Goal: Task Accomplishment & Management: Manage account settings

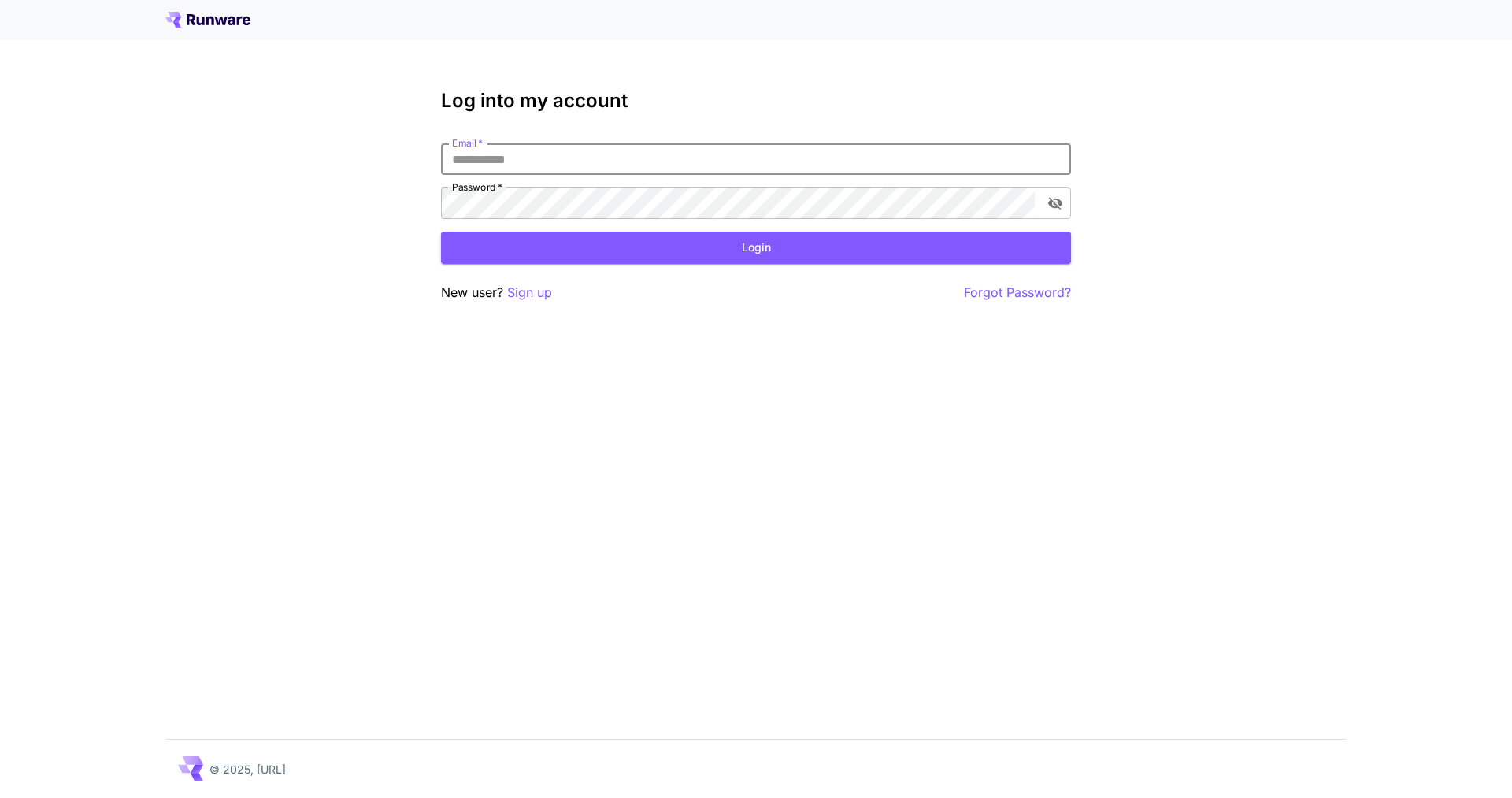
click at [573, 169] on input "Email   *" at bounding box center [755, 159] width 630 height 32
type input "**********"
click button "Login" at bounding box center [755, 248] width 630 height 32
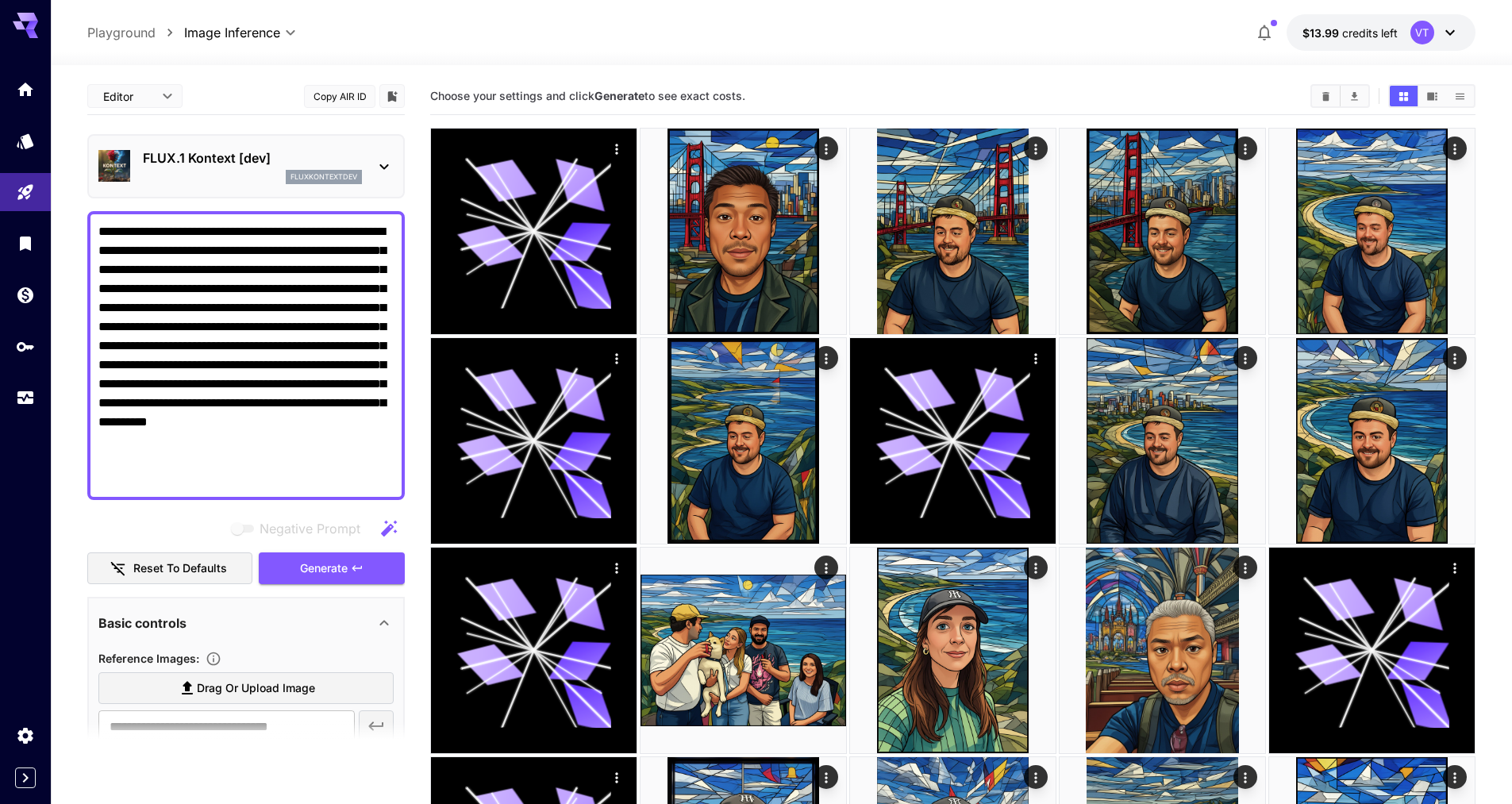
click at [210, 162] on p "FLUX.1 Kontext [dev]" at bounding box center [253, 158] width 219 height 19
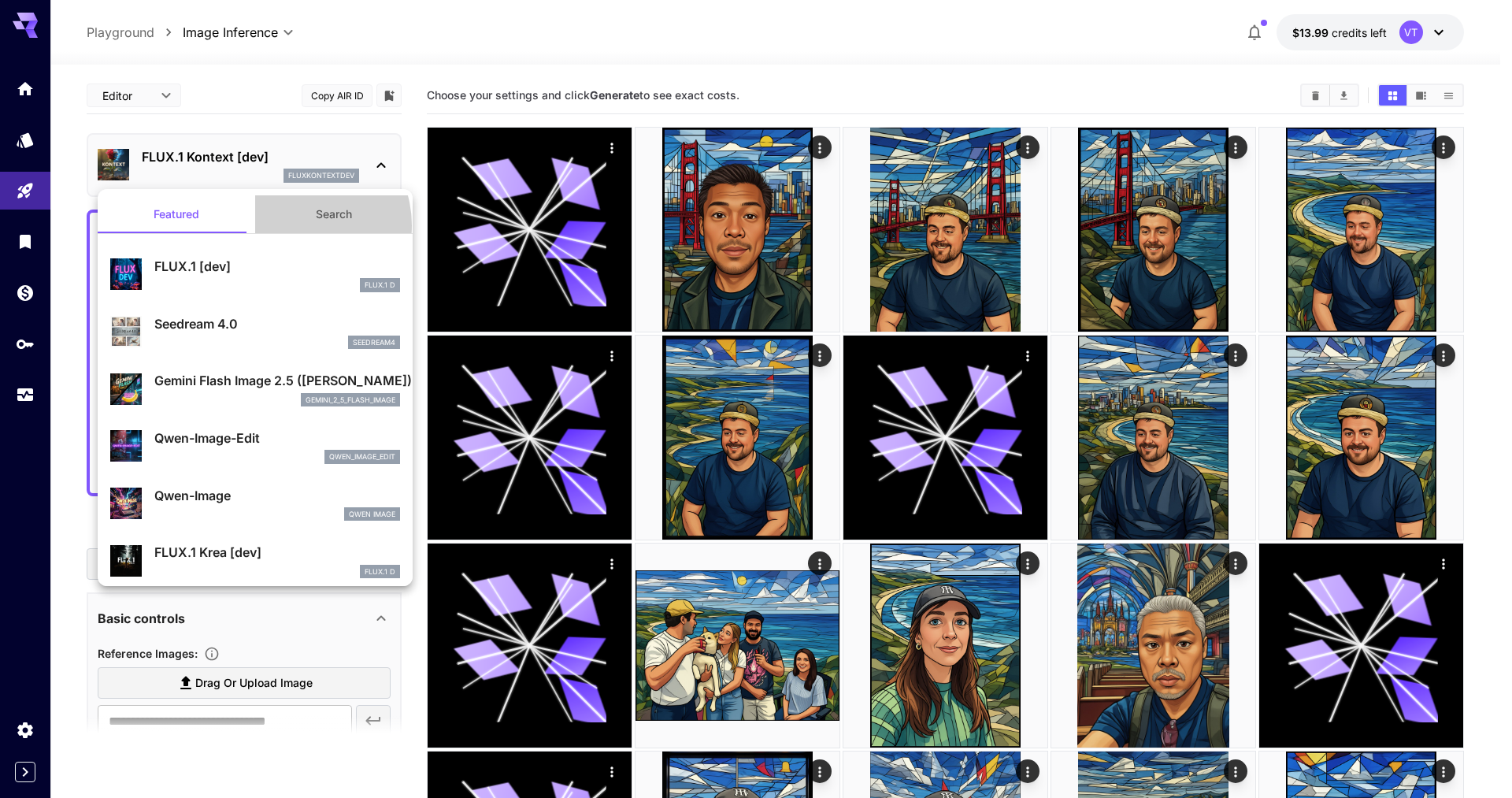
click at [292, 226] on button "Search" at bounding box center [334, 214] width 158 height 38
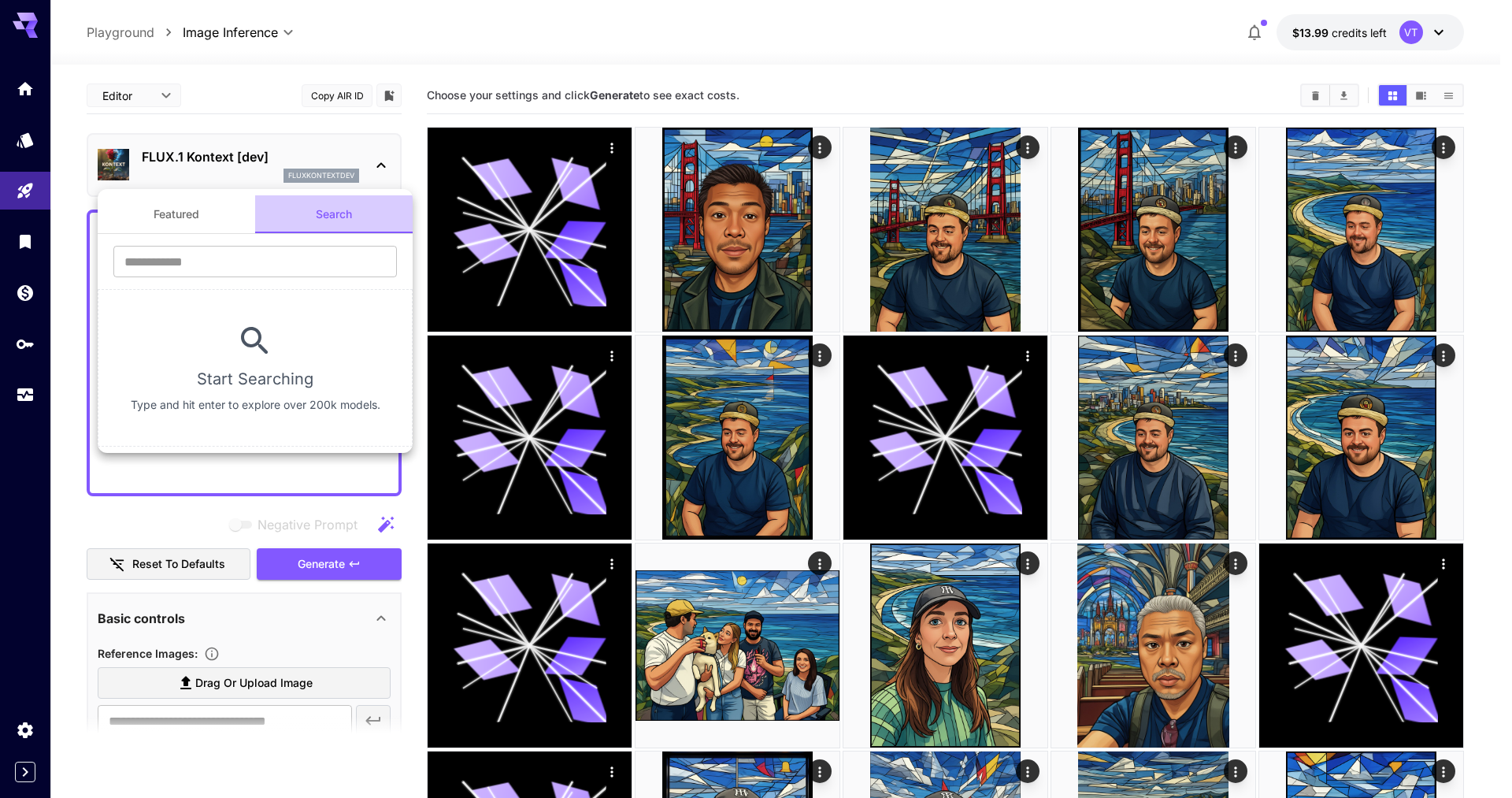
click at [292, 226] on button "Search" at bounding box center [334, 214] width 158 height 38
click at [276, 268] on input "text" at bounding box center [255, 262] width 284 height 32
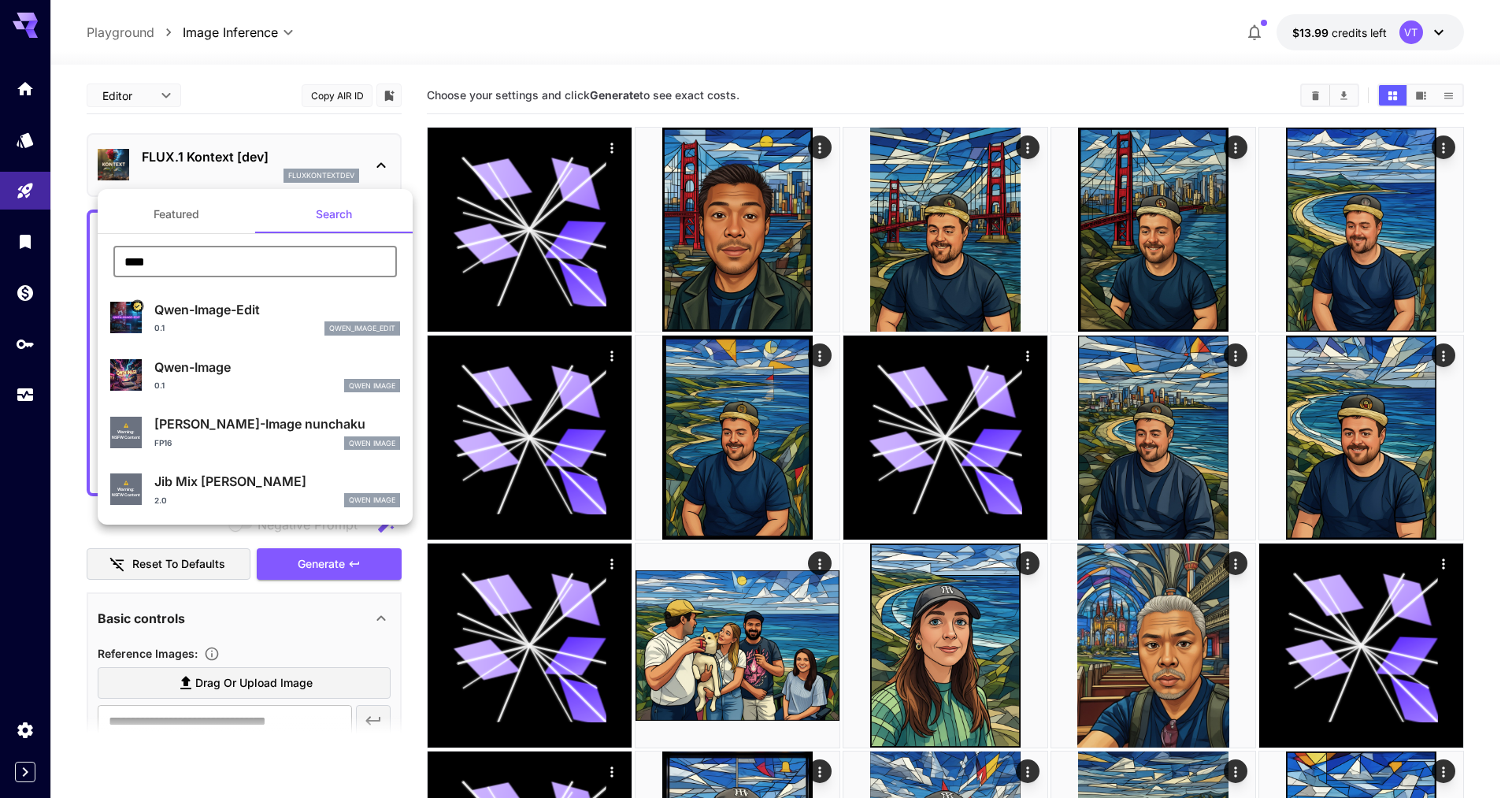
type input "****"
click at [174, 219] on button "Featured" at bounding box center [177, 214] width 158 height 38
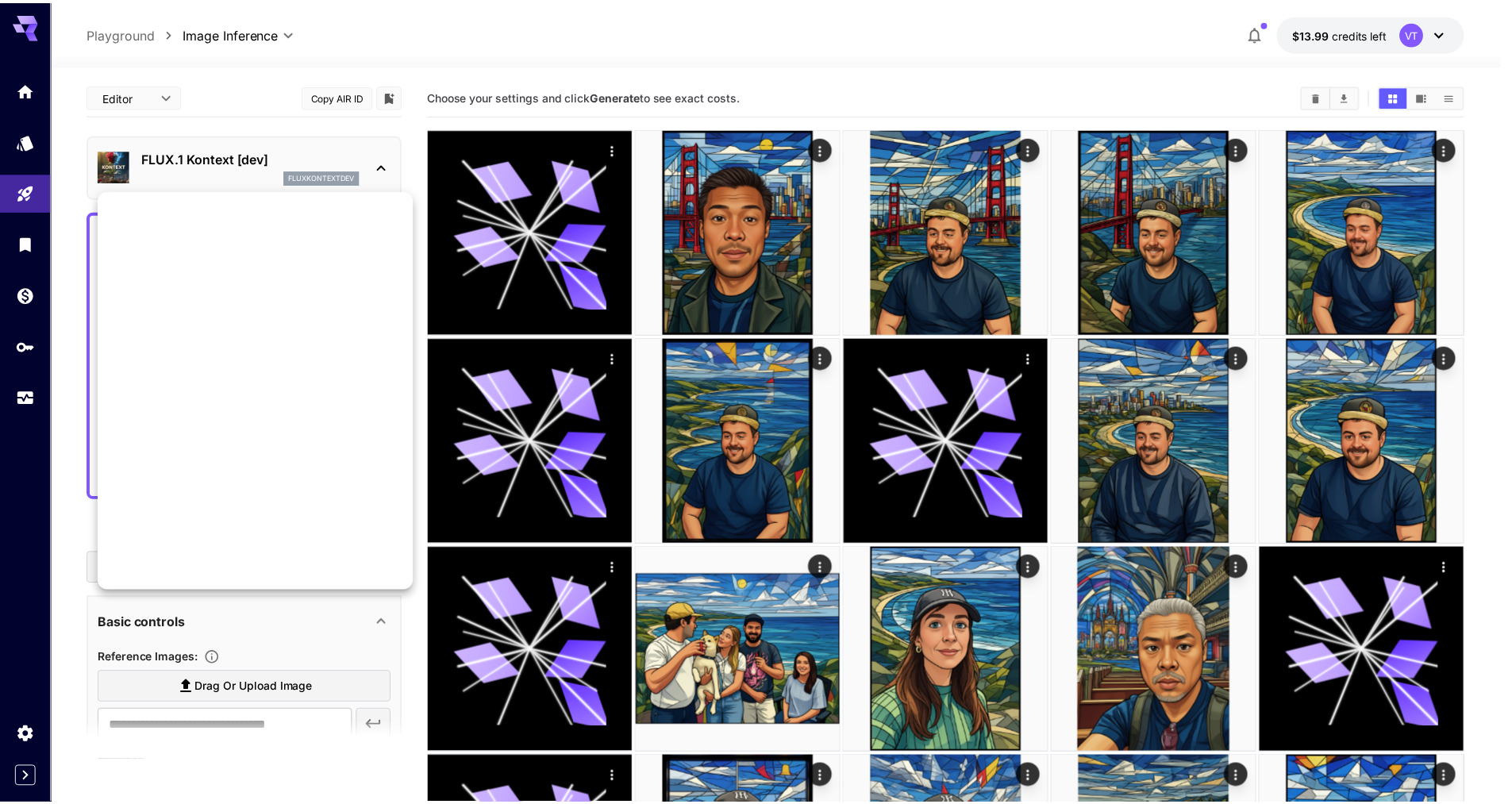
scroll to position [1284, 0]
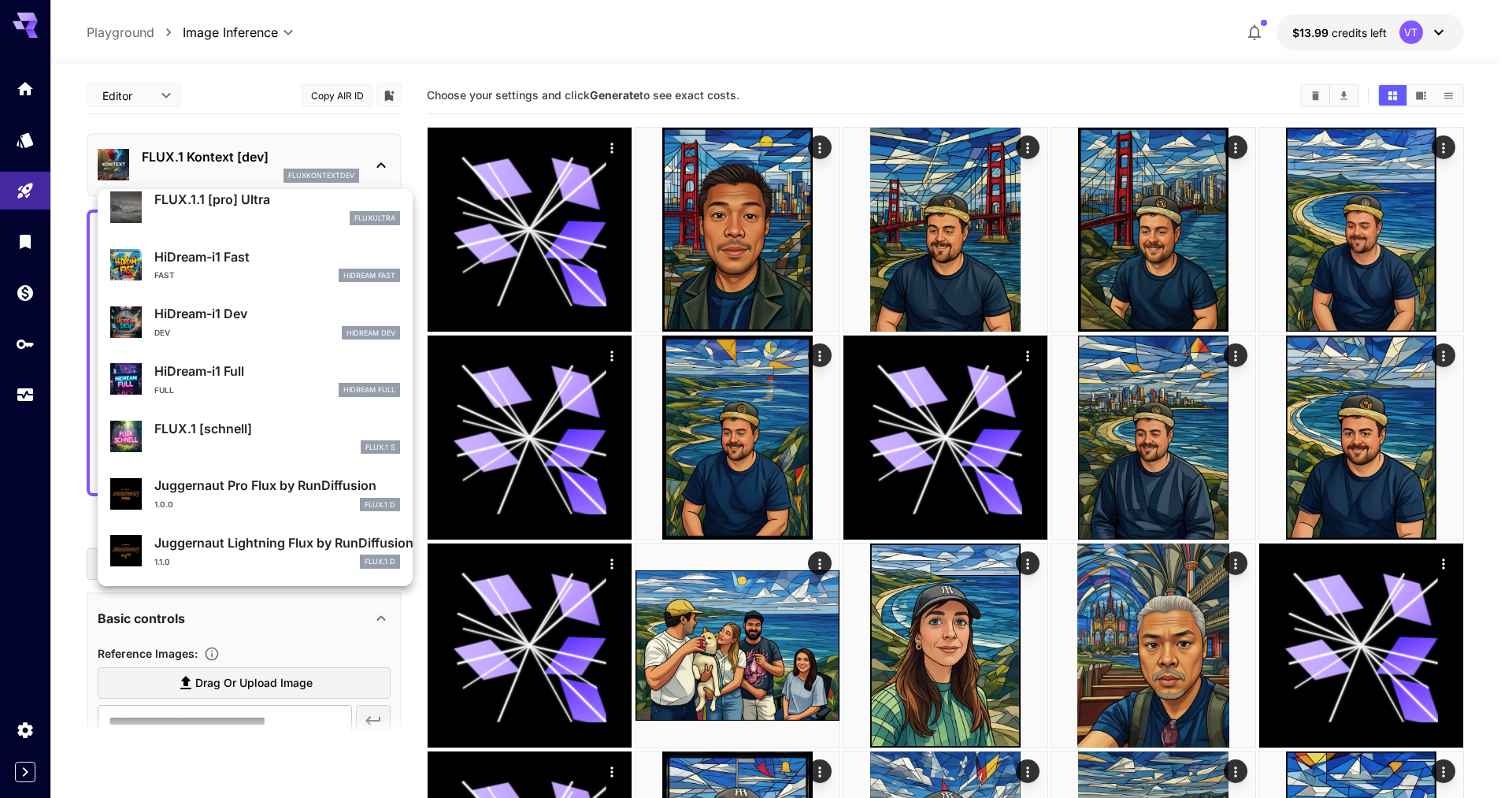
click at [538, 43] on div at bounding box center [756, 399] width 1512 height 798
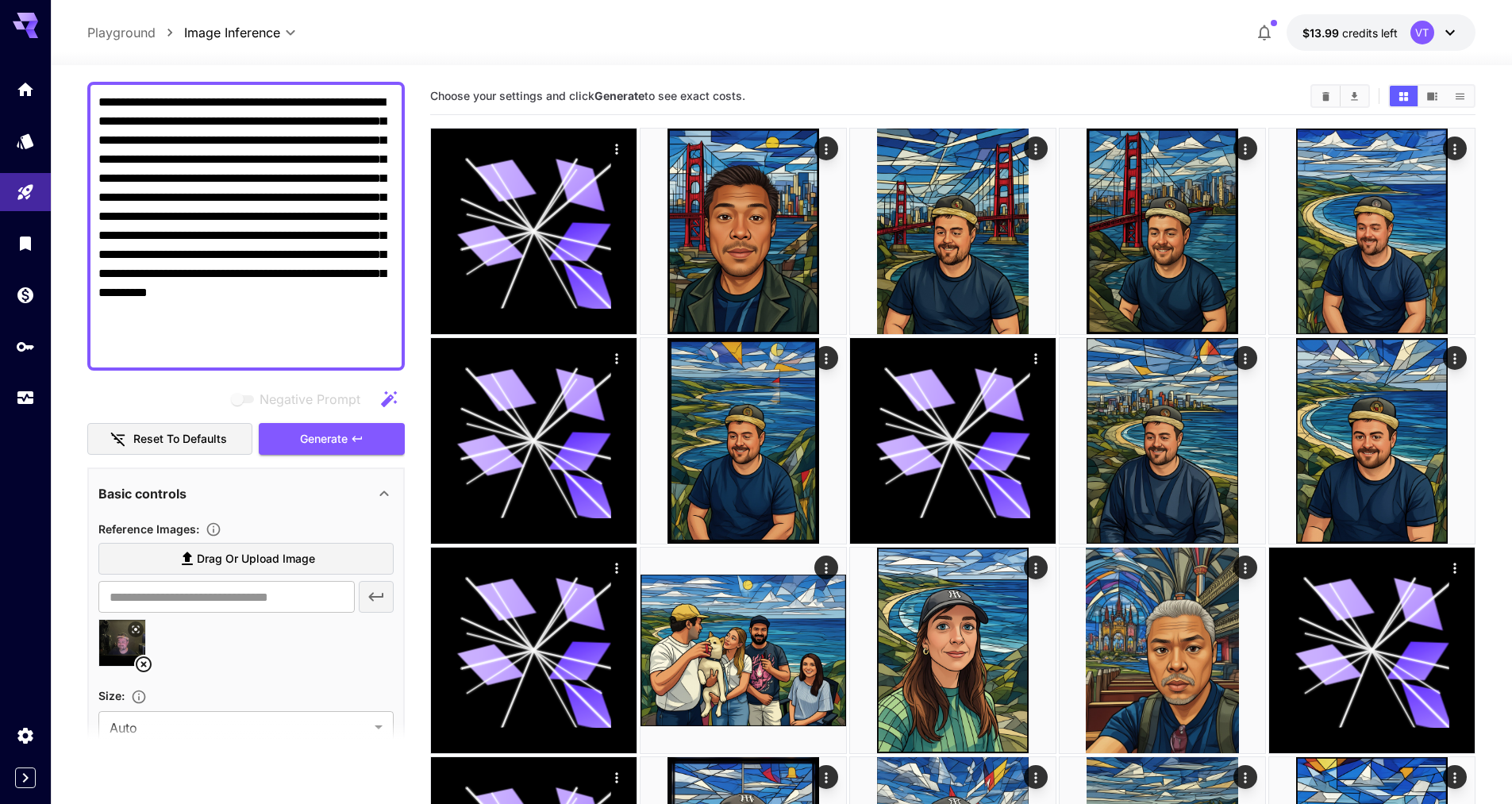
scroll to position [131, 0]
click at [316, 439] on span "Generate" at bounding box center [324, 437] width 48 height 20
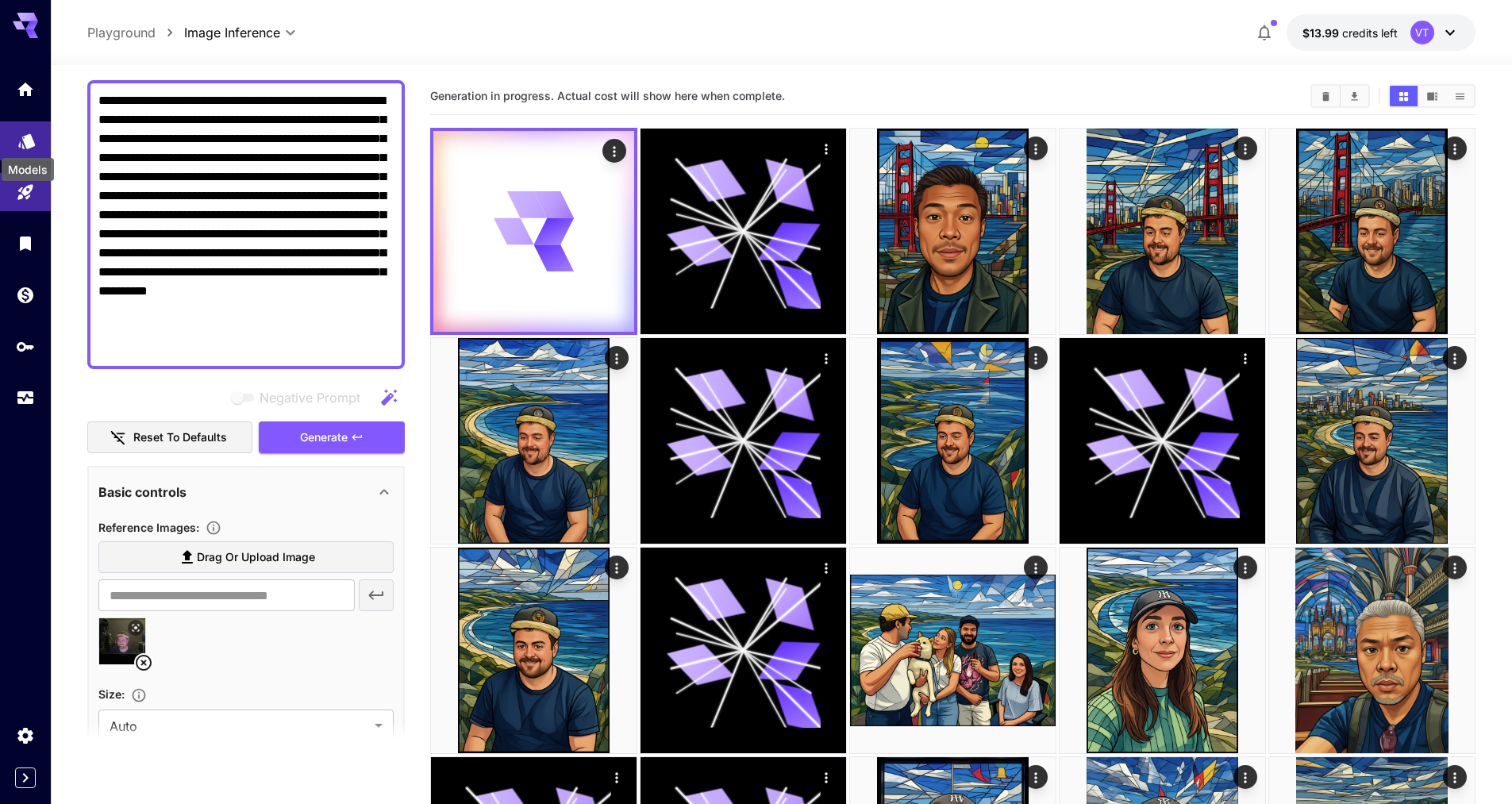
click at [21, 133] on icon "Models" at bounding box center [27, 137] width 19 height 19
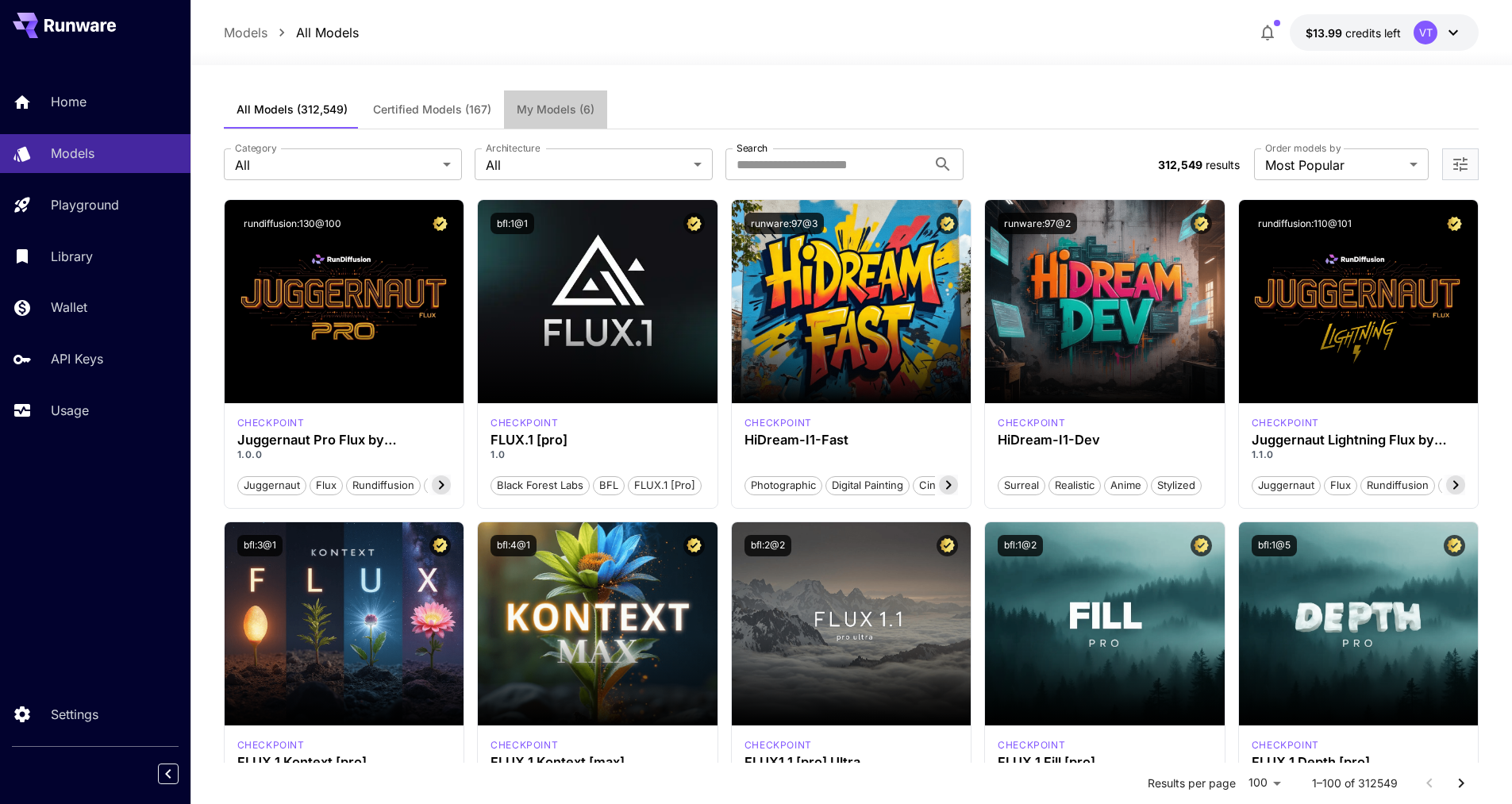
click at [551, 100] on button "My Models (6)" at bounding box center [555, 110] width 103 height 38
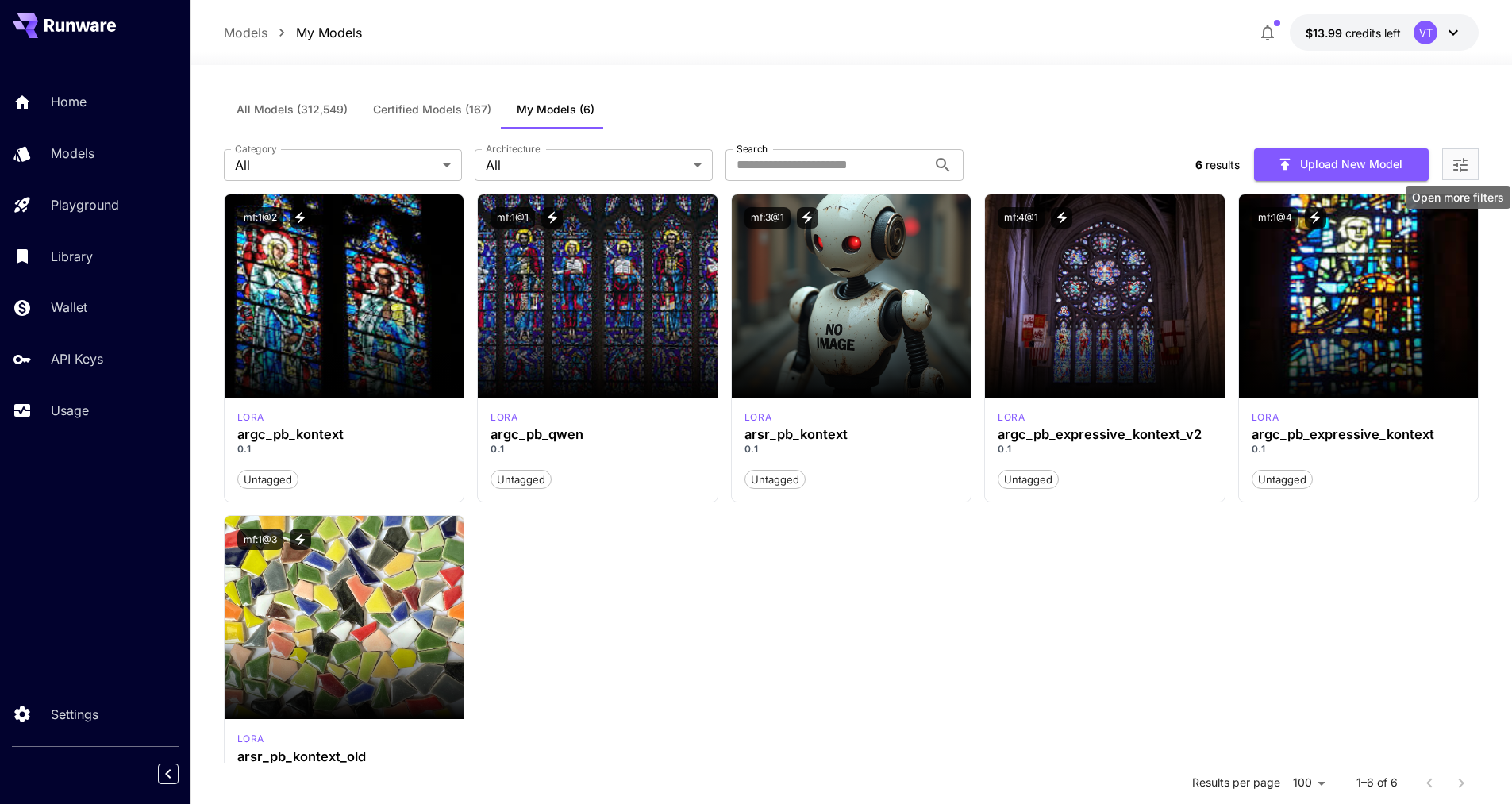
click at [1470, 164] on icon "Open more filters" at bounding box center [1460, 165] width 19 height 19
click at [1273, 301] on img at bounding box center [1359, 296] width 240 height 203
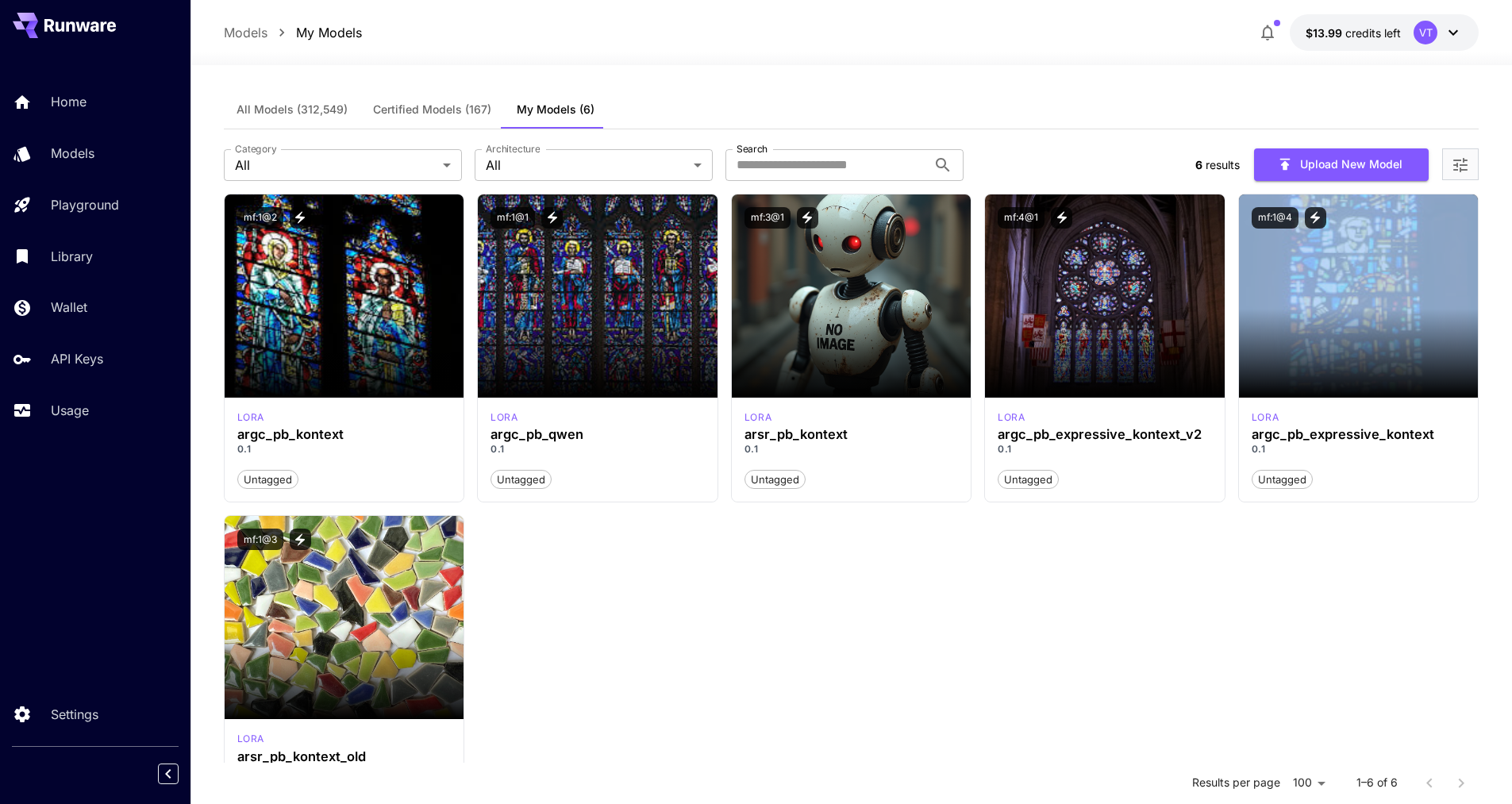
drag, startPoint x: 1219, startPoint y: 535, endPoint x: 1158, endPoint y: 578, distance: 74.6
click at [1159, 578] on div "mf:1@2 [PERSON_NAME] argc_pb_kontext 0.1 Untagged mf:1@1 [PERSON_NAME] argc_pb_…" at bounding box center [852, 509] width 1255 height 632
click at [1289, 163] on icon "button" at bounding box center [1285, 164] width 17 height 17
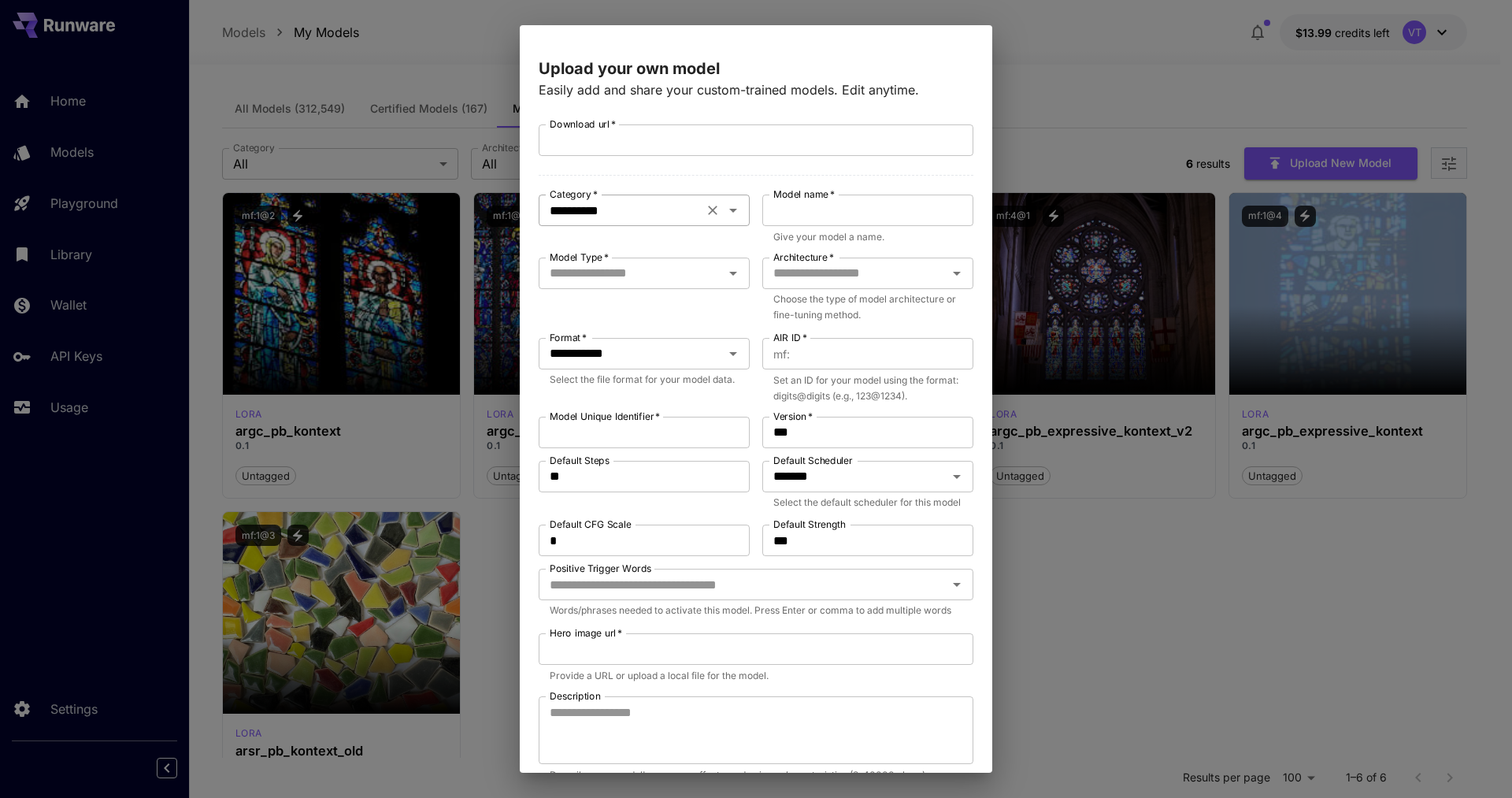
click at [621, 196] on div "**********" at bounding box center [644, 211] width 211 height 32
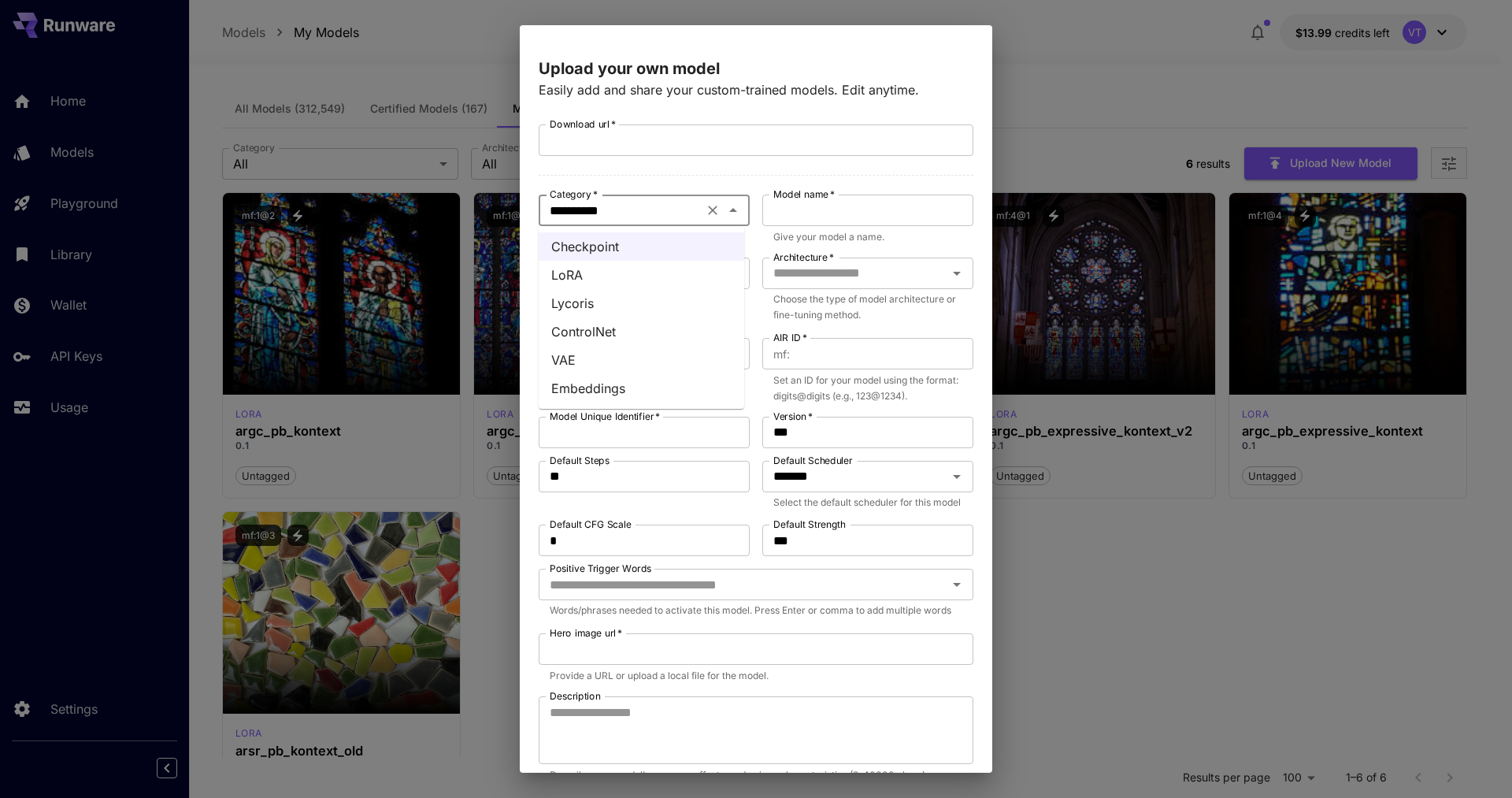
click at [606, 271] on li "LoRA" at bounding box center [641, 275] width 206 height 28
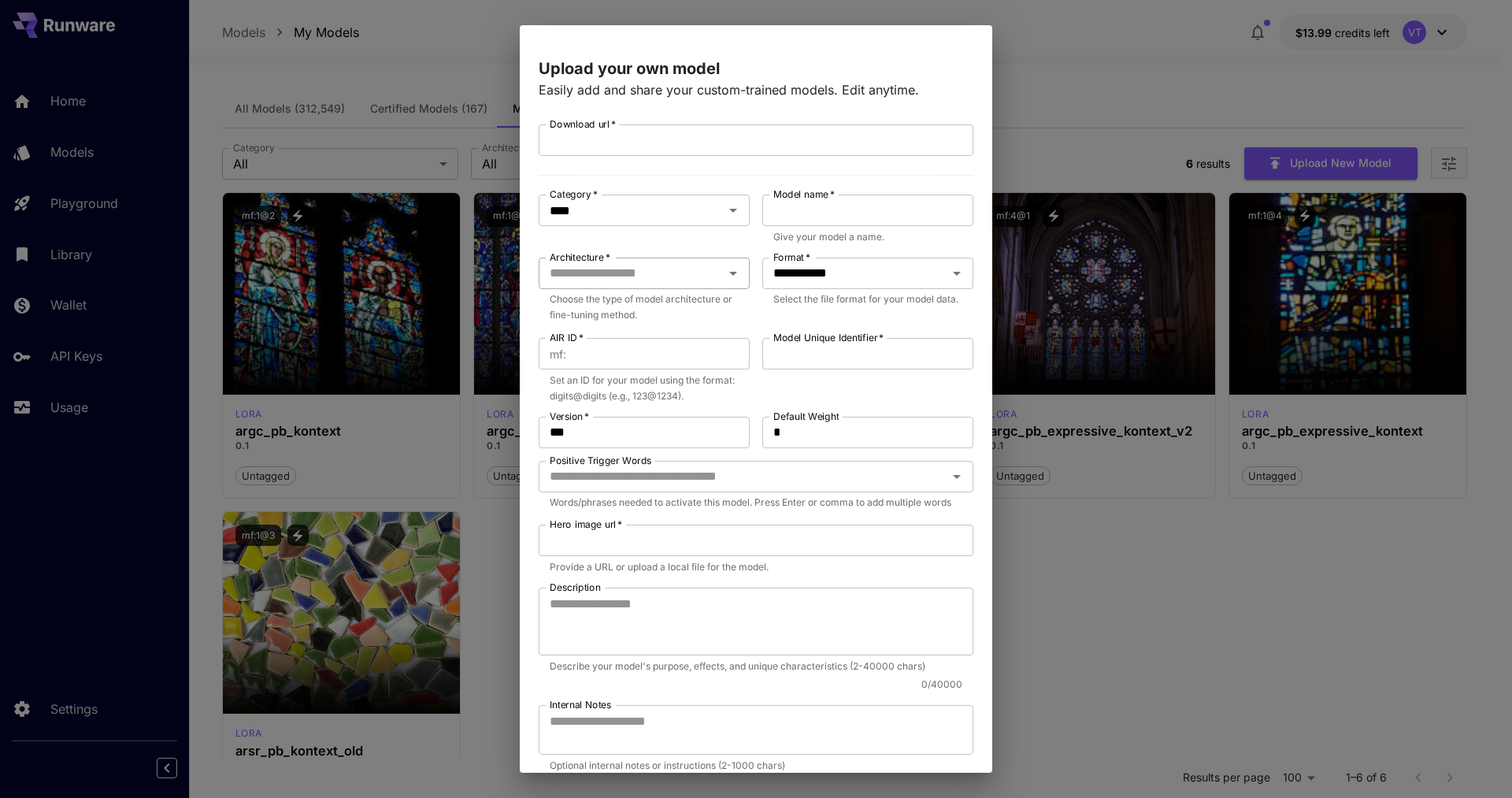
click at [622, 276] on input "Architecture   *" at bounding box center [631, 274] width 176 height 22
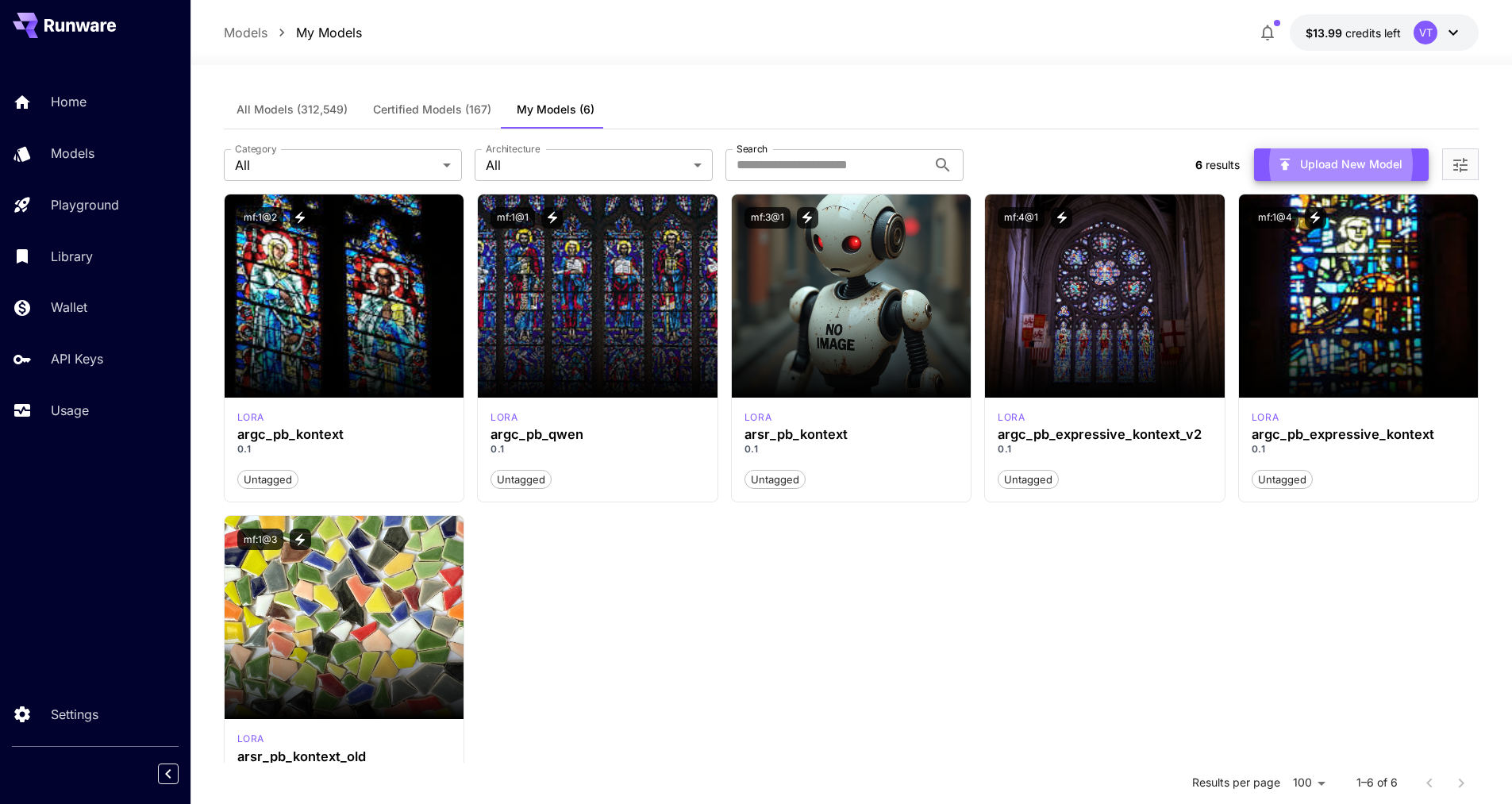
click at [1069, 100] on div "All Models (312,549) Certified Models (167) My Models (6)" at bounding box center [852, 110] width 1255 height 39
